Goal: Entertainment & Leisure: Consume media (video, audio)

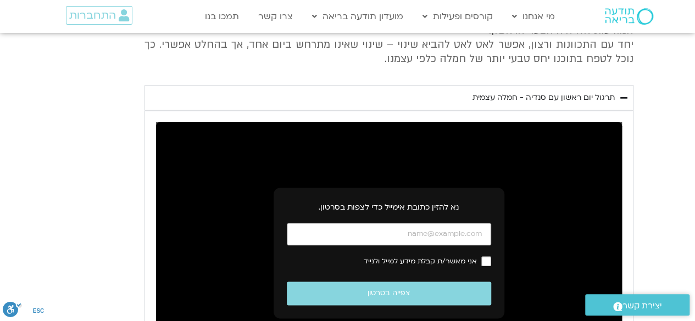
scroll to position [593, 0]
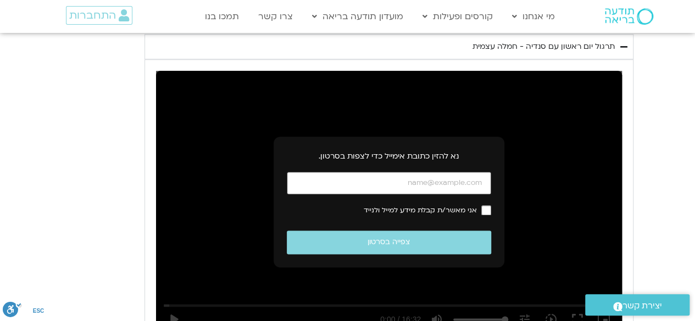
click at [398, 187] on input "כתובת אימייל" at bounding box center [389, 183] width 204 height 23
type input "[EMAIL_ADDRESS][DOMAIN_NAME]"
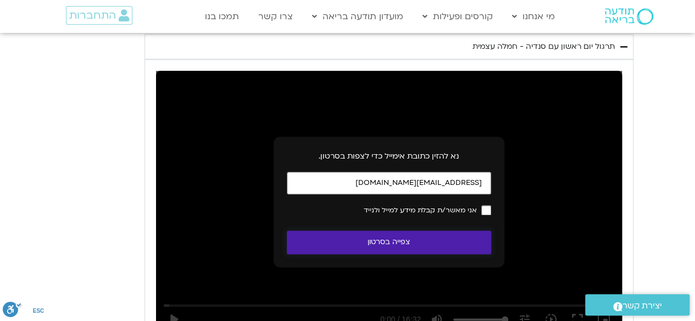
click at [405, 236] on button "צפייה בסרטון" at bounding box center [389, 243] width 204 height 24
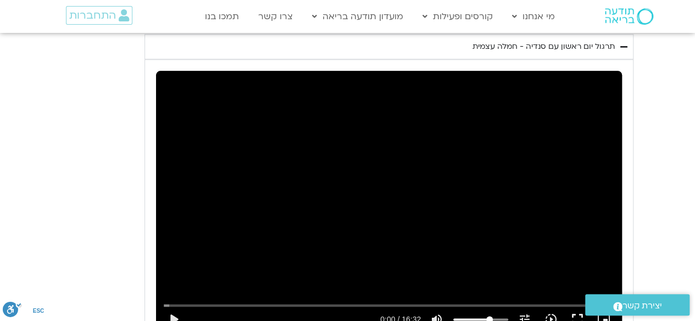
type input "68.359375"
click at [489, 317] on input "Volume" at bounding box center [480, 319] width 55 height 7
click at [174, 315] on button "play_arrow" at bounding box center [173, 319] width 26 height 26
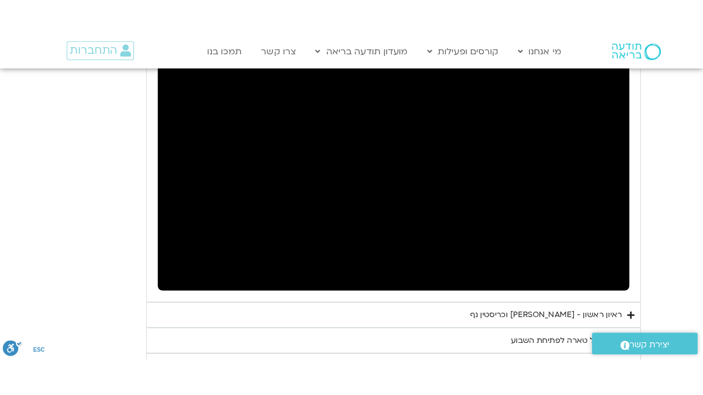
scroll to position [688, 0]
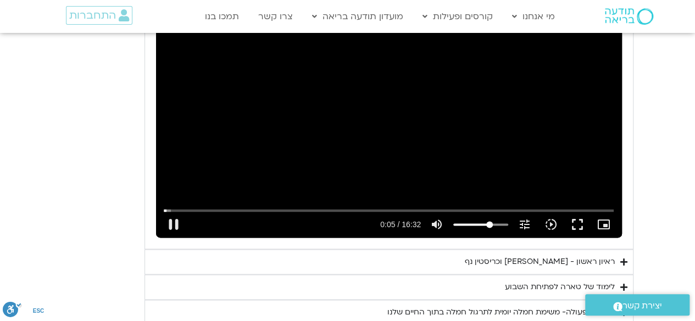
type input "6.129038"
type input "22.1472537878788"
type input "6.261242"
type input "22.1472537878788"
click at [467, 222] on input "Volume" at bounding box center [480, 224] width 55 height 7
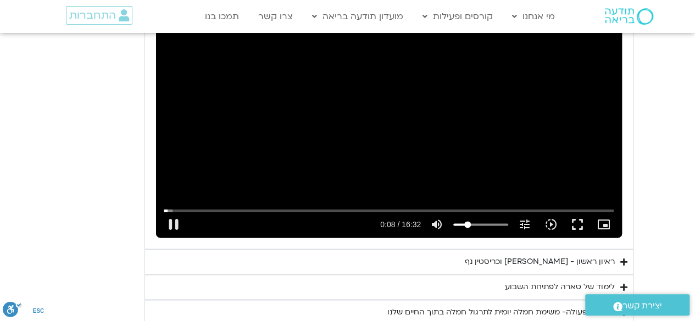
click at [464, 222] on input "Volume" at bounding box center [480, 224] width 55 height 7
type input "9.713883"
type input "10.0260416666667"
type input "9.843555"
type input "10.0260416666667"
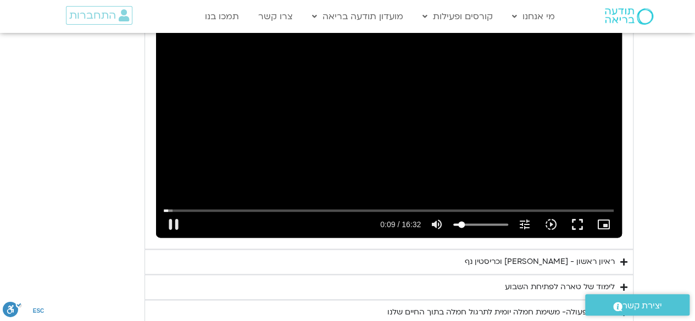
click at [461, 222] on input "Volume" at bounding box center [480, 224] width 55 height 7
click at [576, 223] on button "fullscreen" at bounding box center [577, 224] width 26 height 26
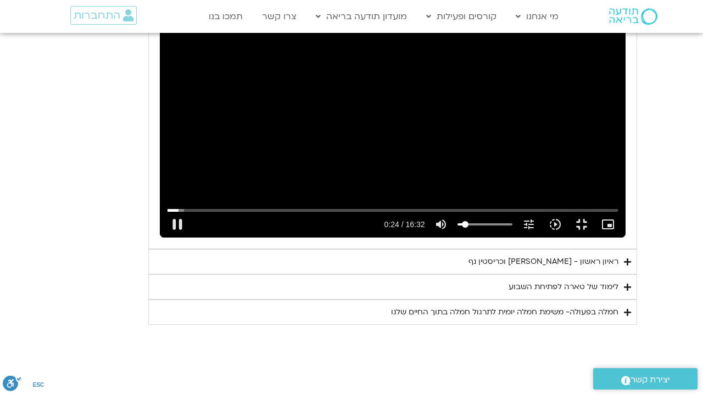
type input "24.191272"
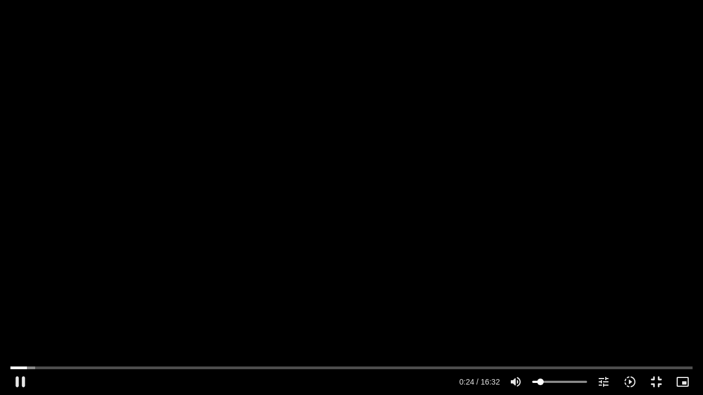
type input "16.8205492424242"
type input "24.449975"
type input "16.8205492424242"
click at [544, 321] on input "Volume" at bounding box center [559, 382] width 55 height 7
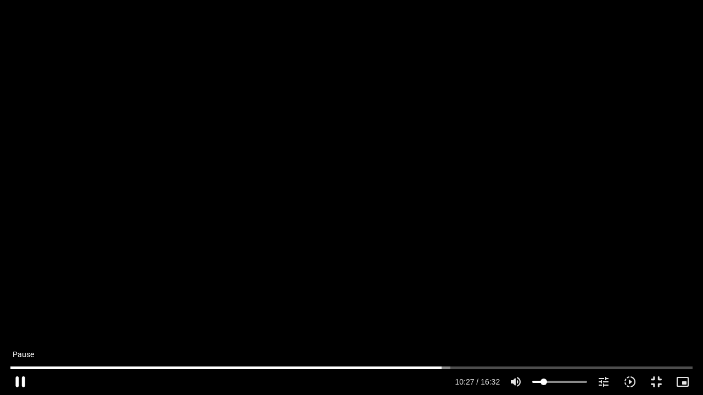
click at [23, 321] on button "pause" at bounding box center [20, 382] width 26 height 26
click at [21, 321] on button "play_arrow" at bounding box center [20, 382] width 26 height 26
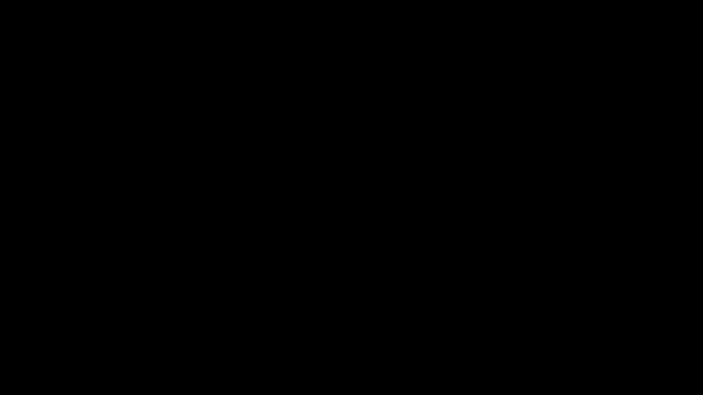
click at [21, 321] on button "pause" at bounding box center [20, 382] width 26 height 26
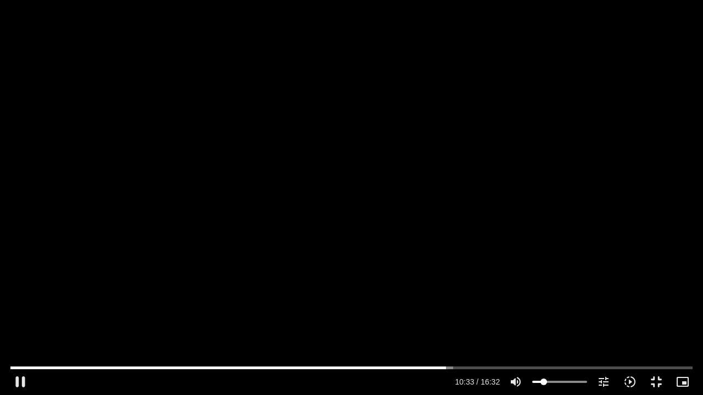
type input "633.778263"
type input "52.4266098484849"
type input "633.912961"
type input "52.4266098484849"
click at [561, 321] on input "Volume" at bounding box center [559, 382] width 55 height 7
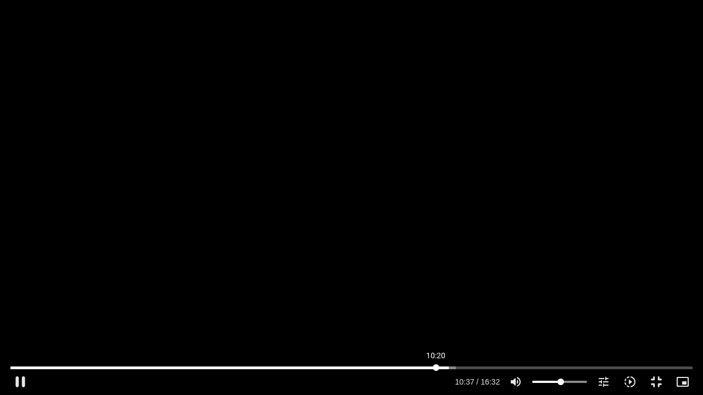
click at [436, 321] on input "Seek" at bounding box center [351, 368] width 682 height 7
click at [431, 321] on input "Seek" at bounding box center [351, 368] width 682 height 7
click at [25, 321] on button "pause" at bounding box center [20, 382] width 26 height 26
type input "614.803378"
